Goal: Navigation & Orientation: Find specific page/section

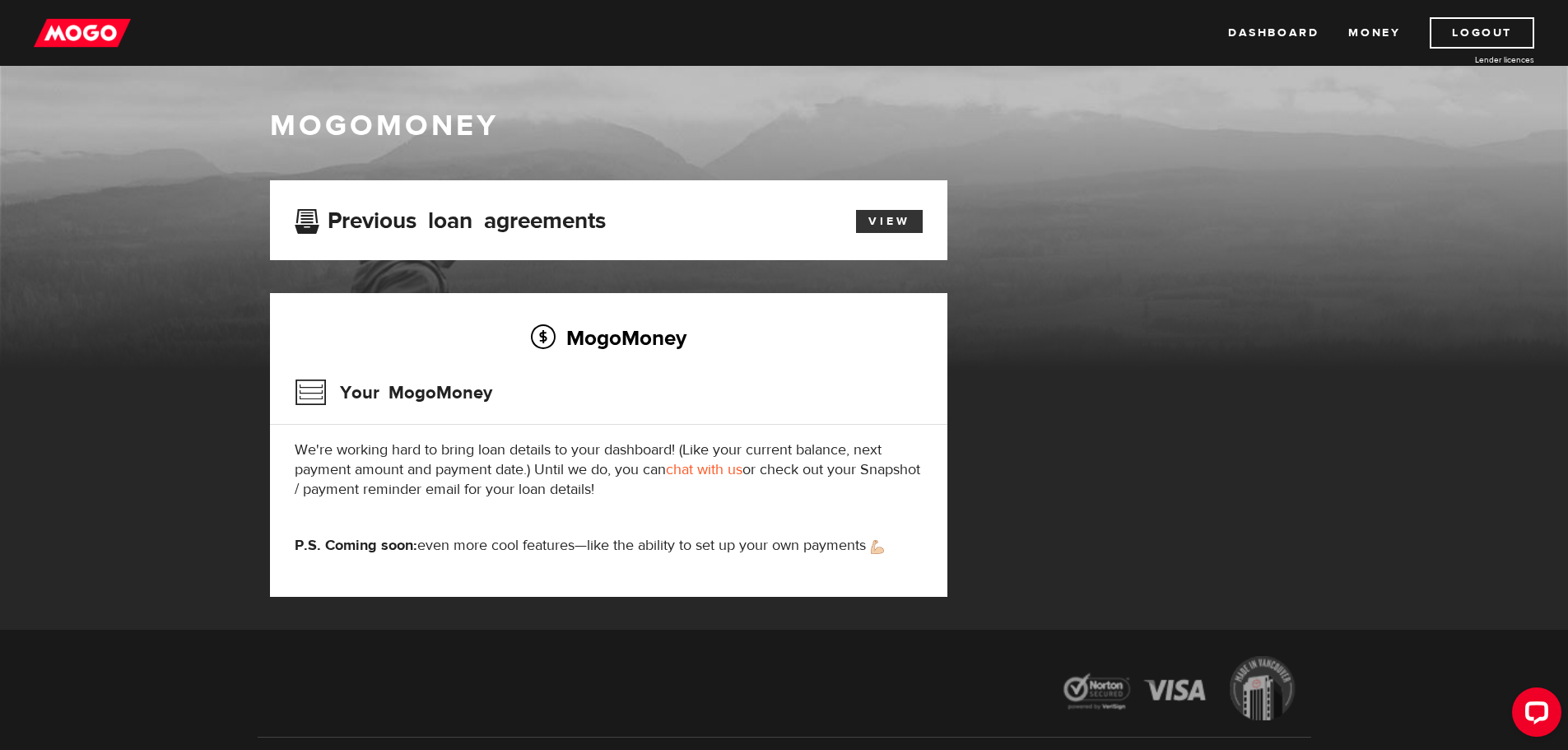
click at [875, 218] on link "View" at bounding box center [888, 221] width 66 height 23
click at [1267, 28] on link "Dashboard" at bounding box center [1273, 33] width 91 height 31
